Goal: Find specific page/section: Find specific page/section

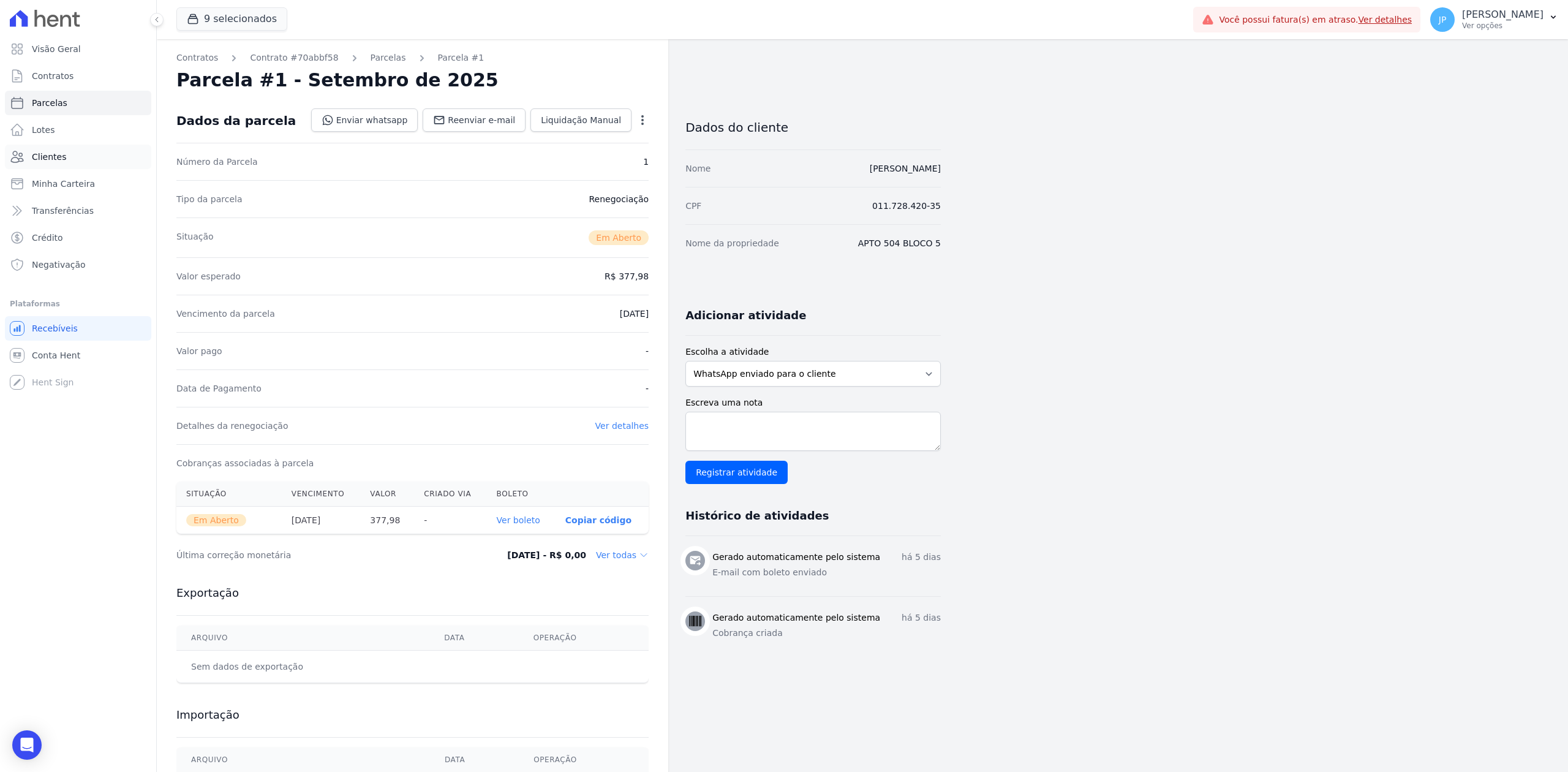
click at [84, 153] on link "Clientes" at bounding box center [78, 156] width 147 height 24
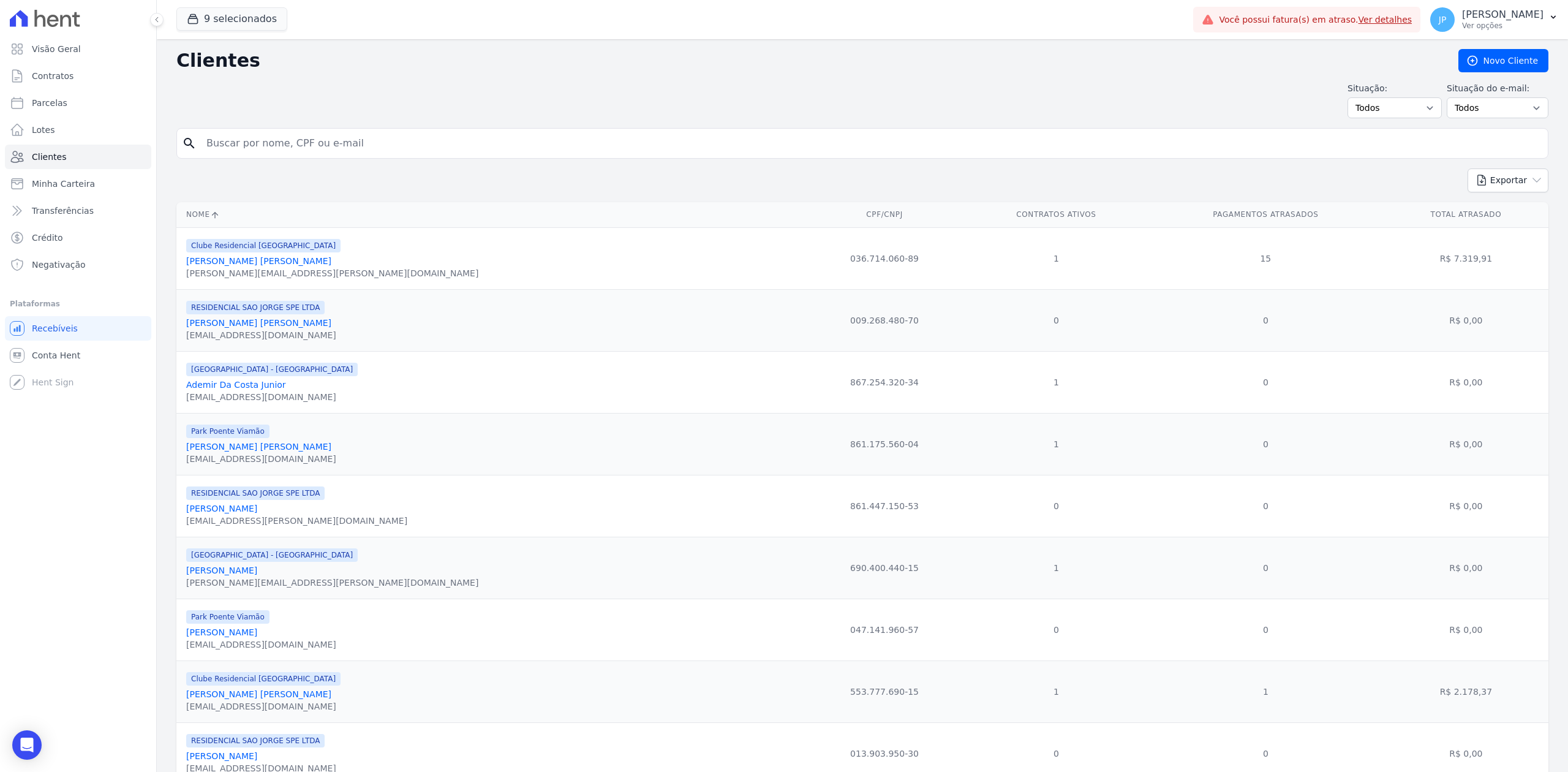
drag, startPoint x: 382, startPoint y: 129, endPoint x: 378, endPoint y: 149, distance: 20.4
click at [380, 145] on div "search" at bounding box center [863, 143] width 1372 height 31
click at [378, 149] on input "search" at bounding box center [871, 143] width 1344 height 24
paste input "[PERSON_NAME]"
type input "[PERSON_NAME]"
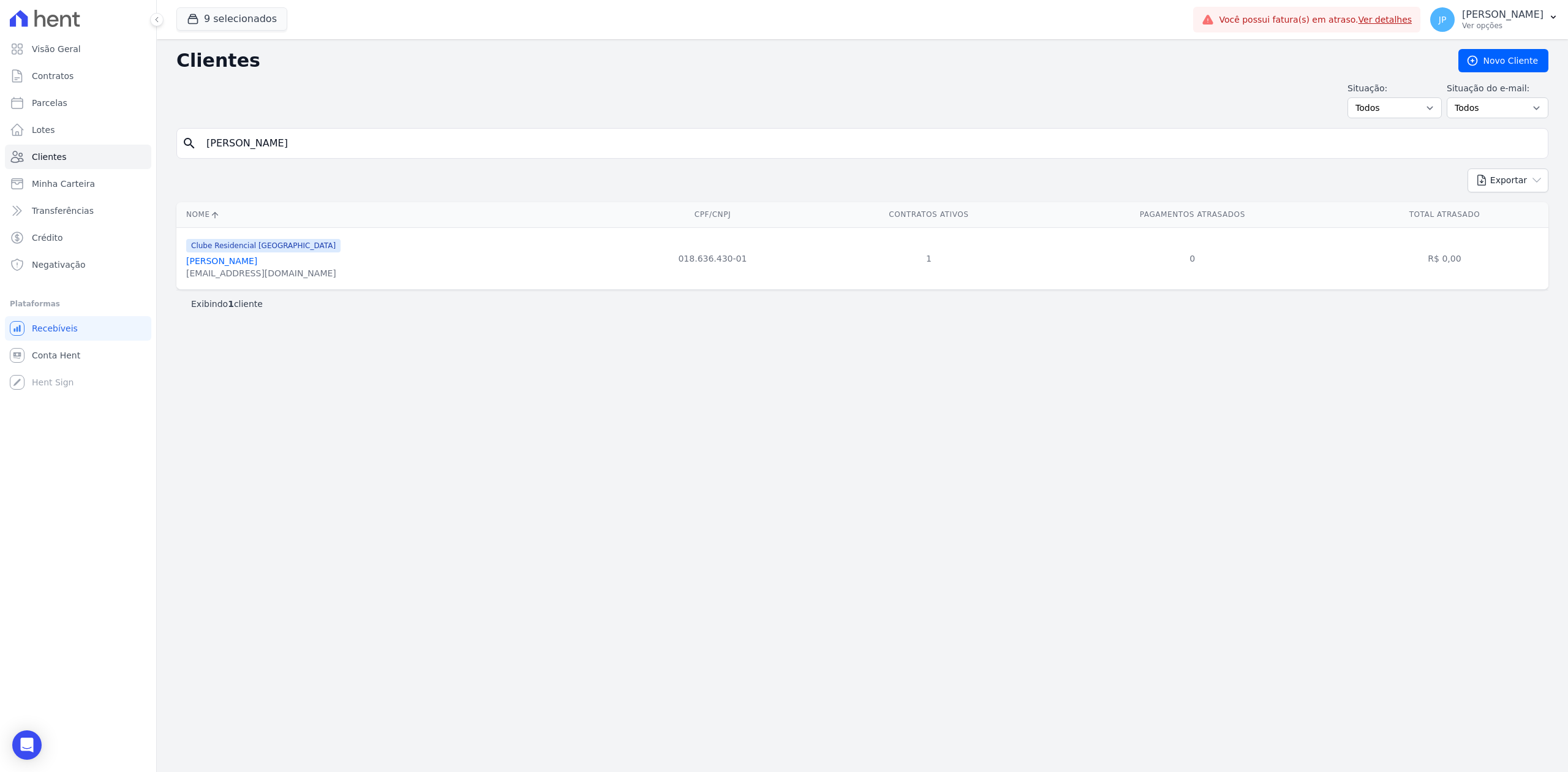
click at [236, 263] on link "[PERSON_NAME]" at bounding box center [222, 261] width 71 height 10
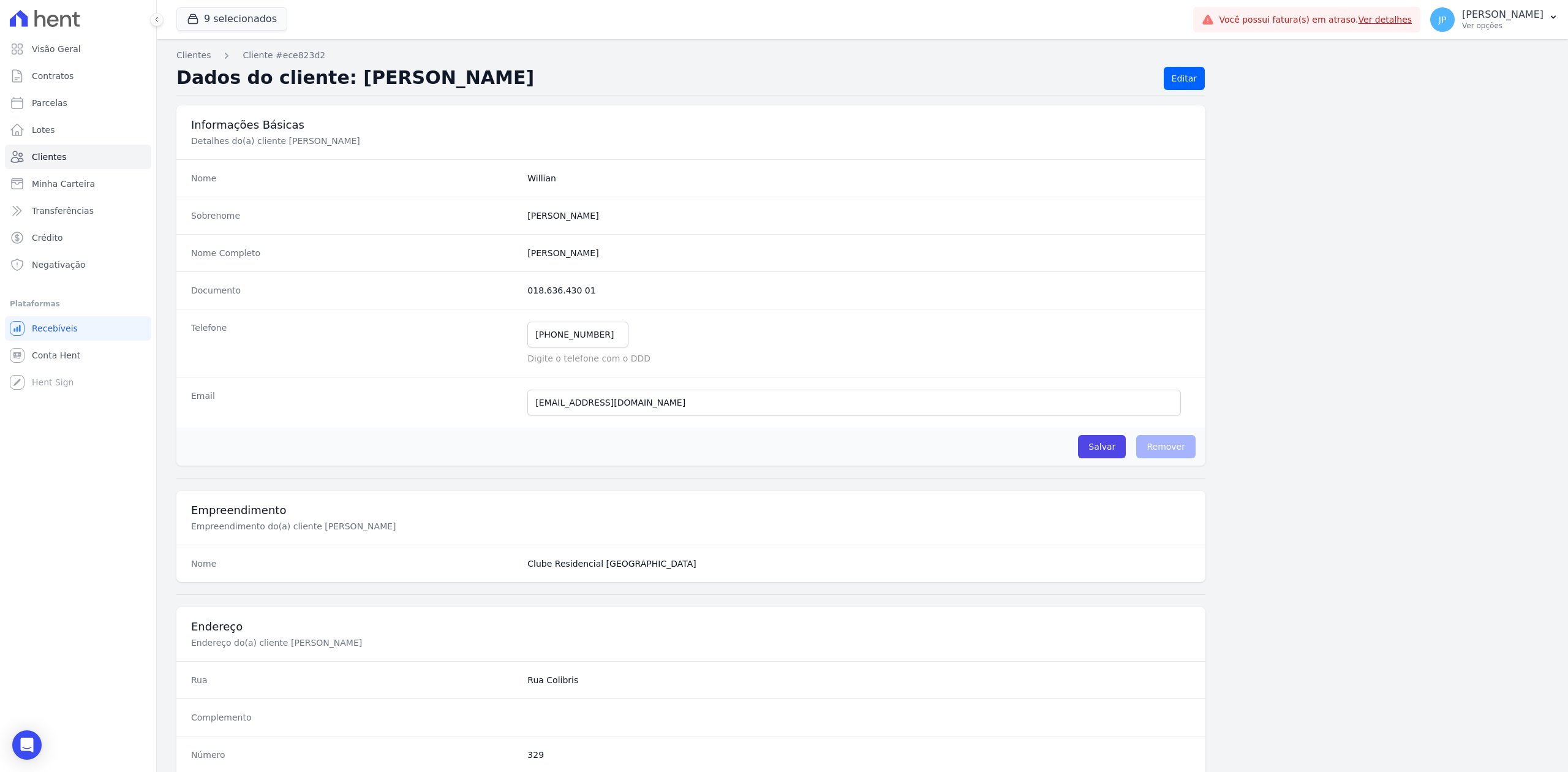
scroll to position [380, 0]
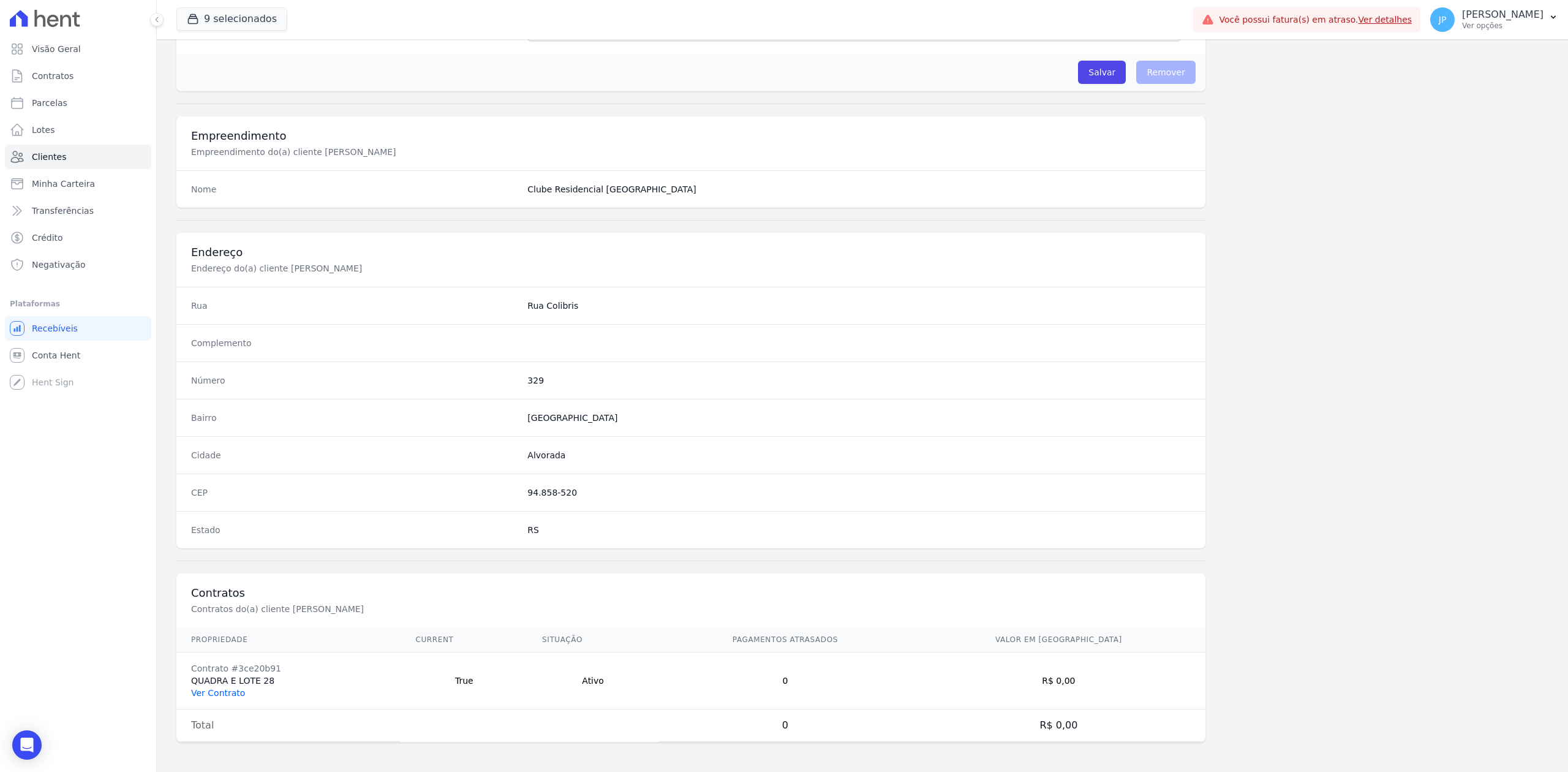
click at [219, 694] on link "Ver Contrato" at bounding box center [218, 693] width 54 height 10
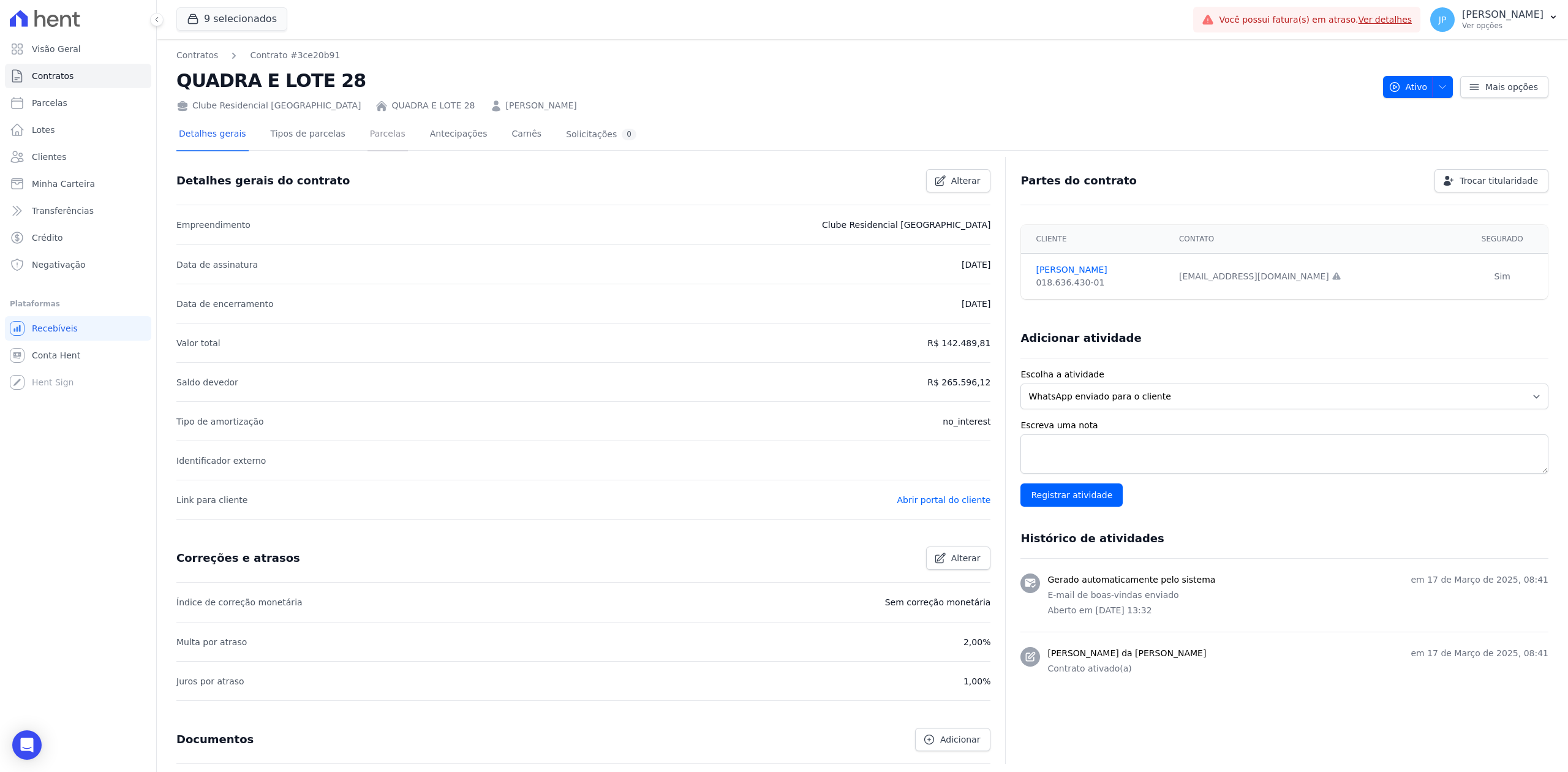
click at [374, 136] on link "Parcelas" at bounding box center [388, 136] width 41 height 33
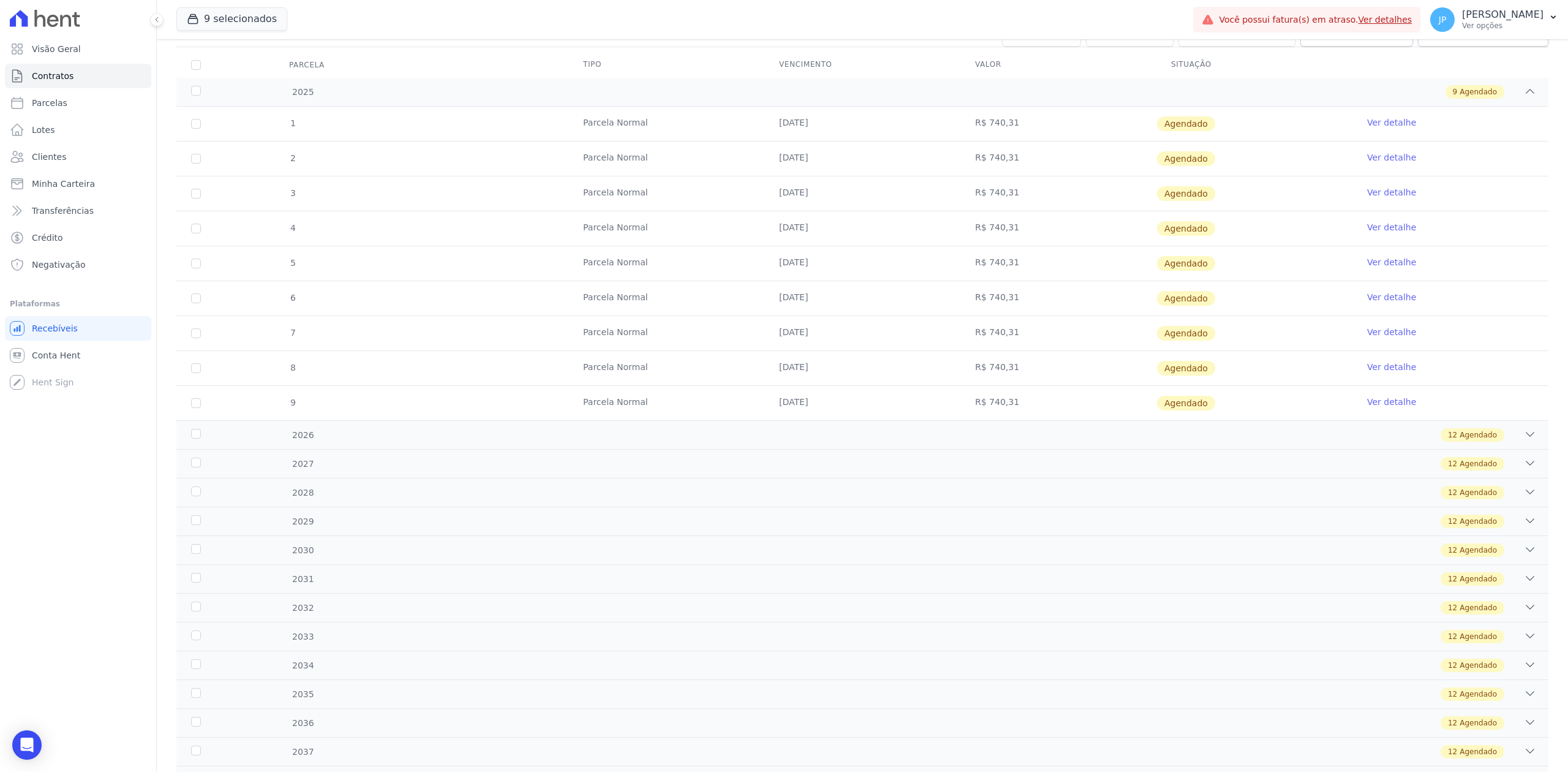
scroll to position [274, 0]
